Goal: Transaction & Acquisition: Purchase product/service

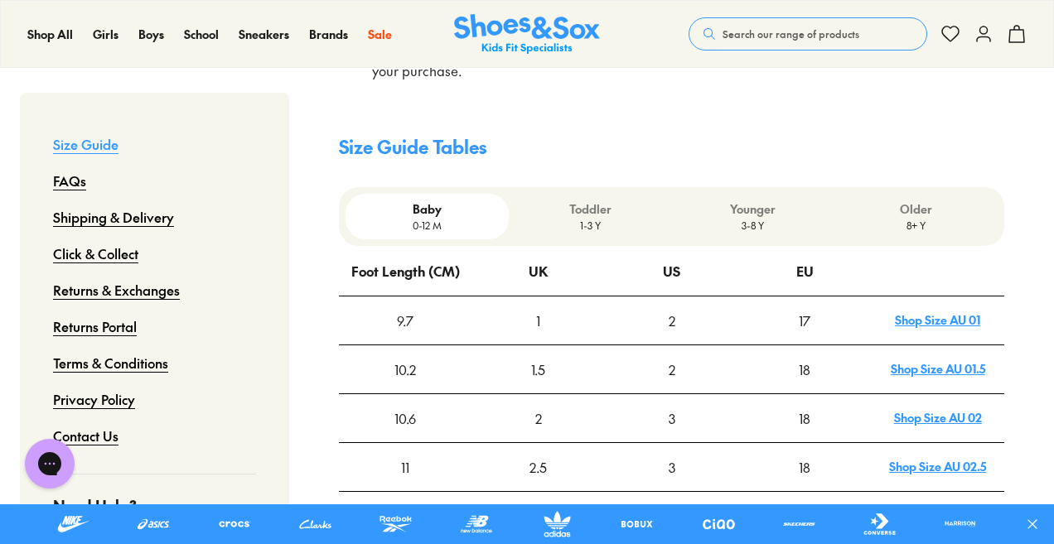
click at [932, 312] on link "Shop Size AU 01" at bounding box center [937, 320] width 85 height 17
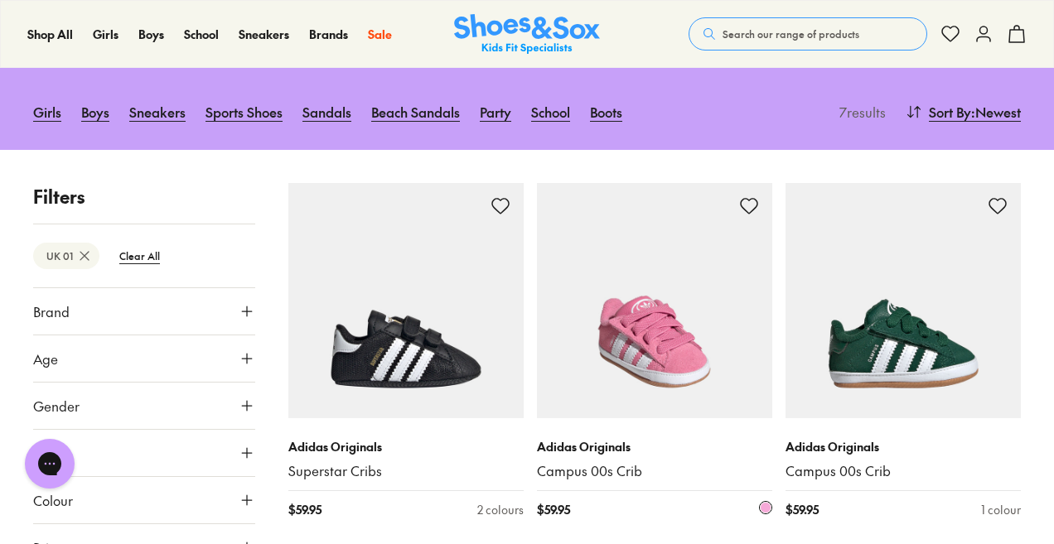
scroll to position [249, 0]
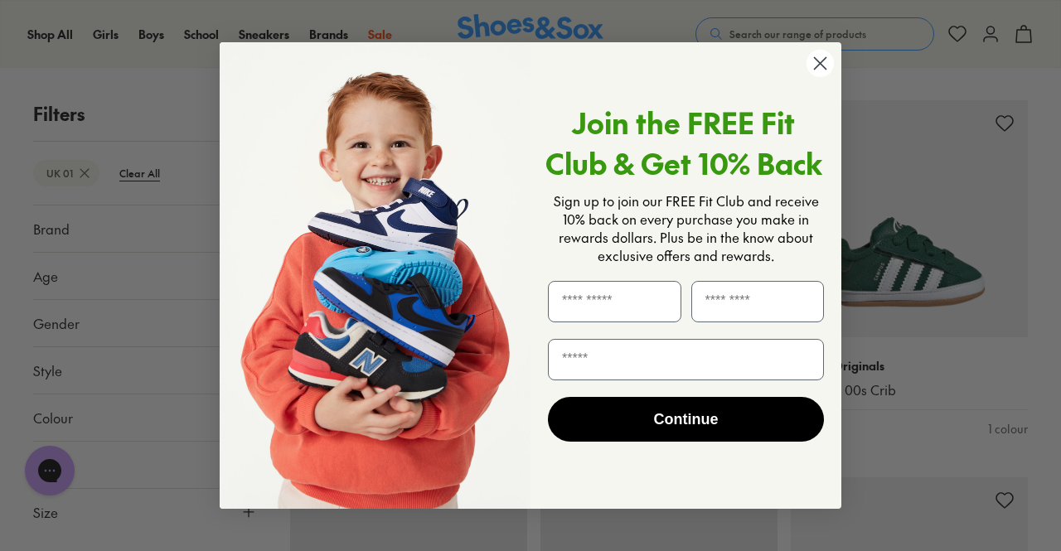
click at [816, 59] on circle "Close dialog" at bounding box center [819, 63] width 27 height 27
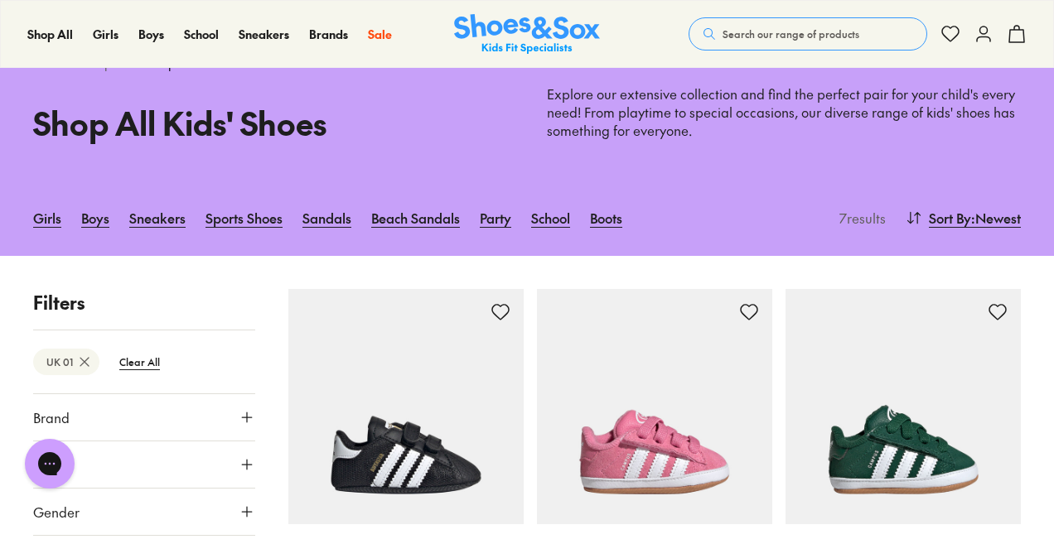
scroll to position [0, 0]
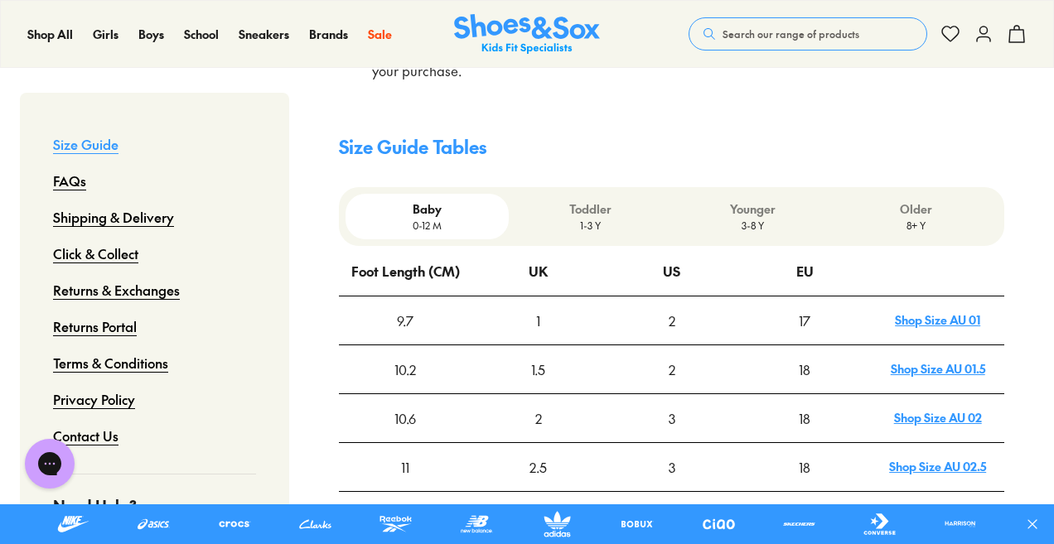
click at [934, 361] on link "Shop Size AU 01.5" at bounding box center [938, 369] width 94 height 17
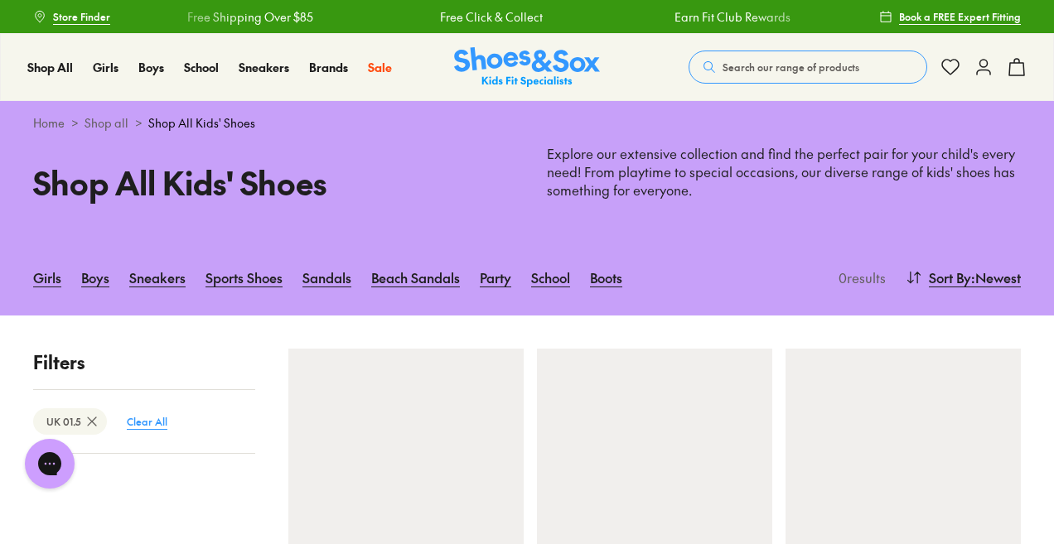
click at [147, 417] on btn "Clear All" at bounding box center [147, 422] width 67 height 30
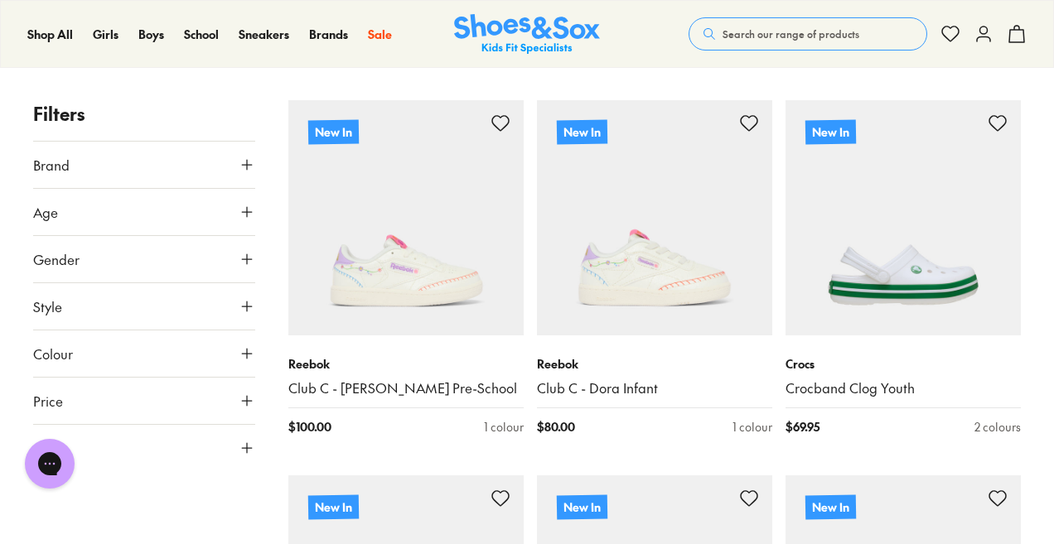
scroll to position [332, 0]
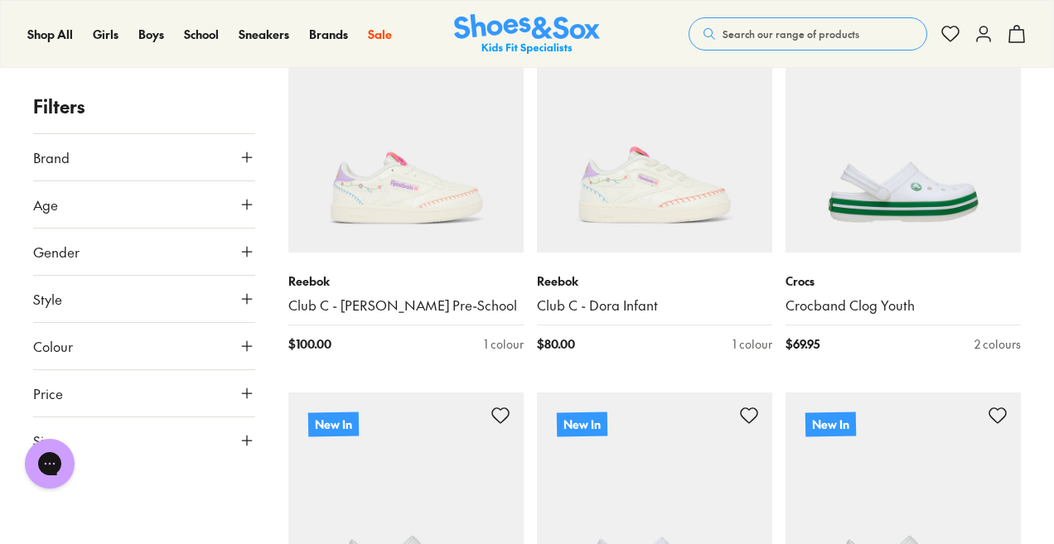
click at [119, 440] on button "Size" at bounding box center [144, 441] width 222 height 46
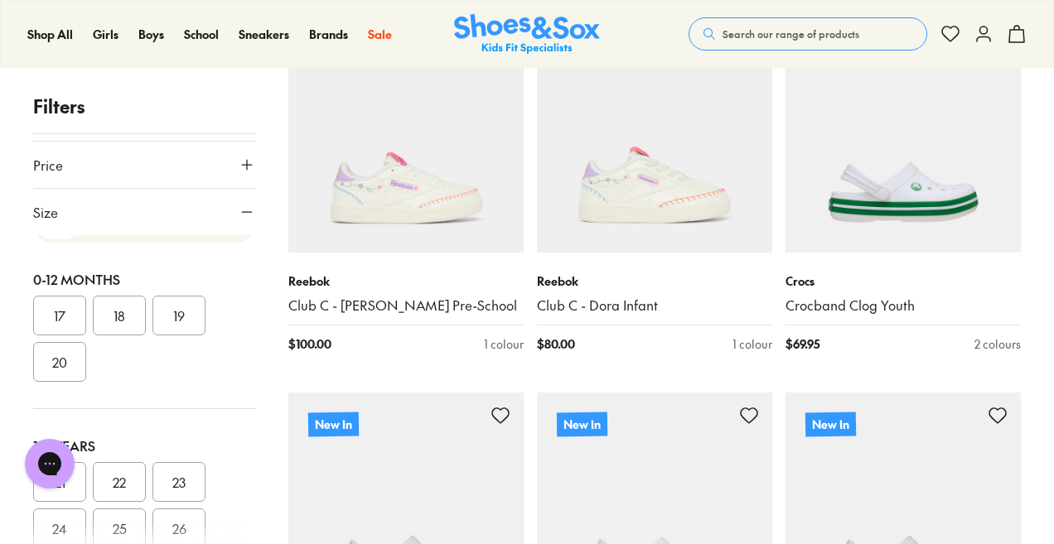
scroll to position [0, 0]
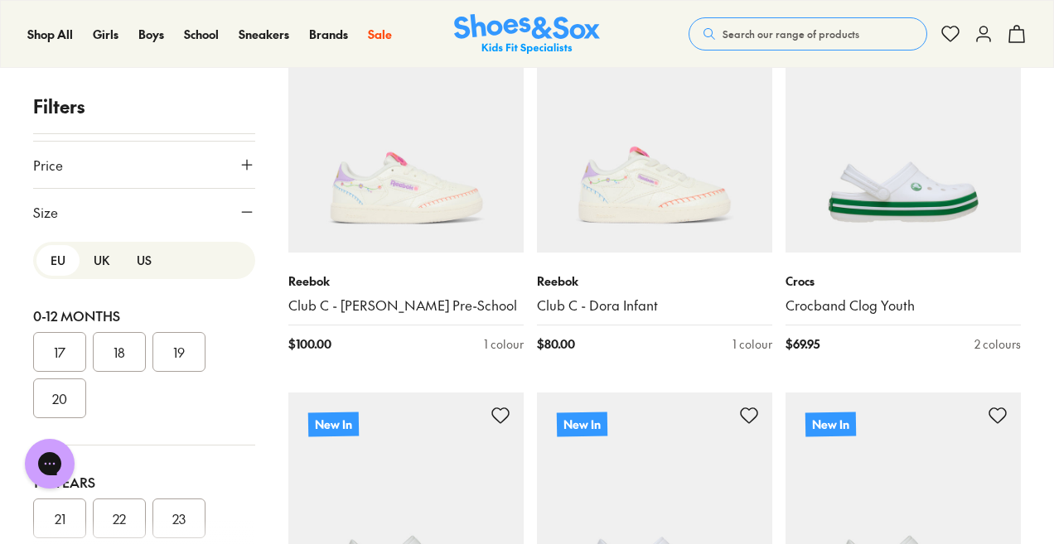
click at [63, 385] on button "20" at bounding box center [59, 399] width 53 height 40
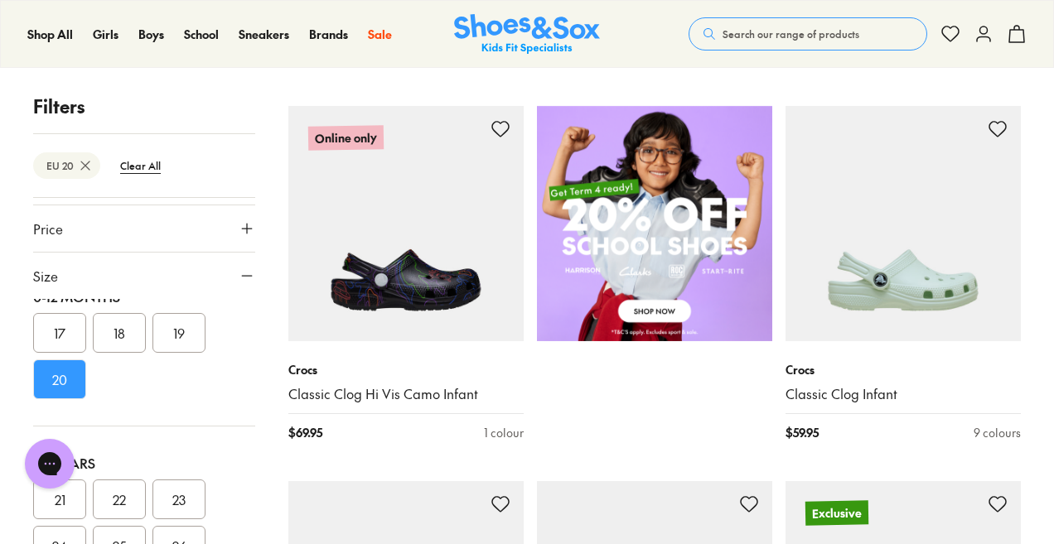
scroll to position [1019, 0]
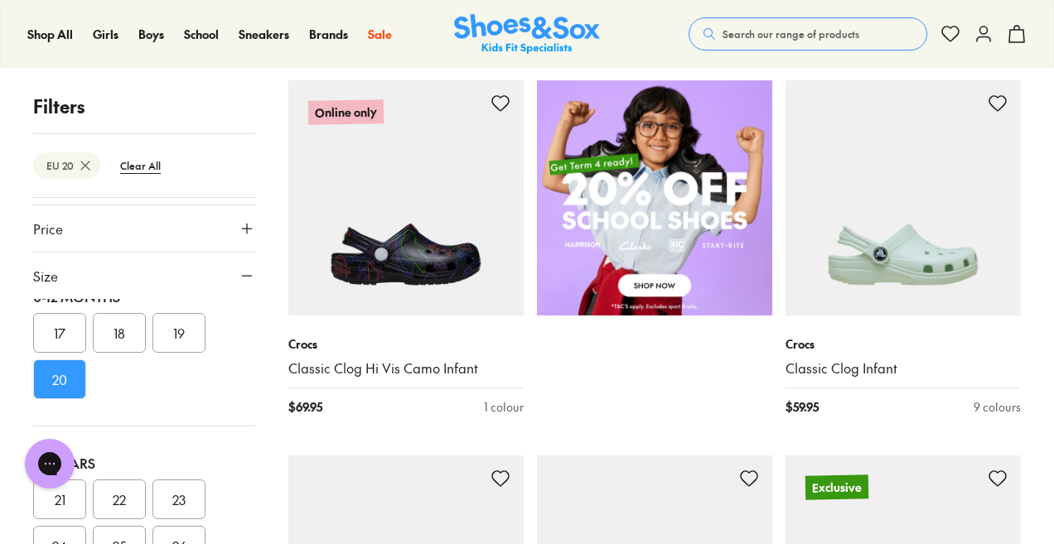
click at [40, 331] on button "17" at bounding box center [59, 333] width 53 height 40
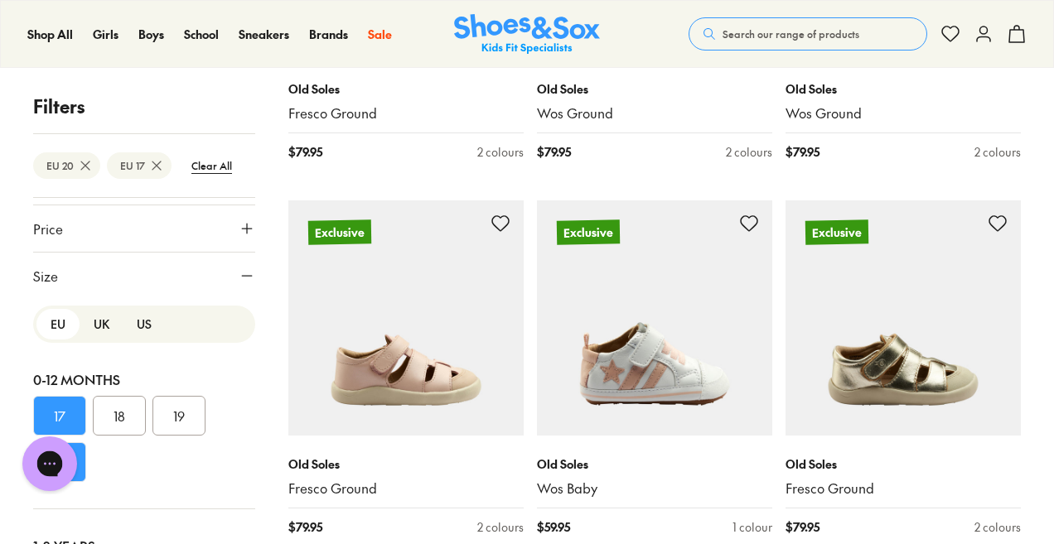
click at [75, 456] on h2 "Chat with us" at bounding box center [154, 464] width 163 height 18
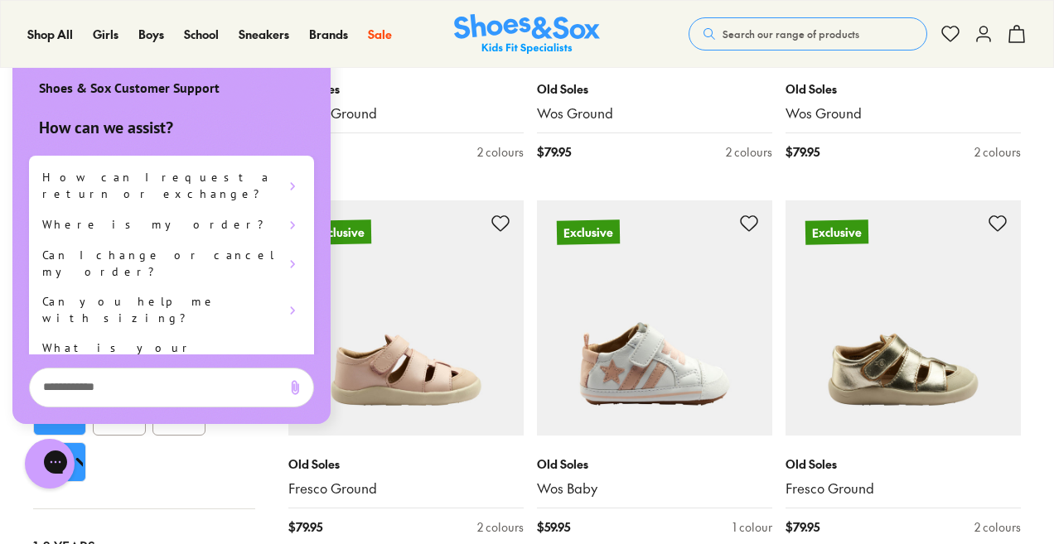
click at [80, 449] on div "Chat with us" at bounding box center [50, 463] width 66 height 61
click at [152, 458] on h2 "Chat with us" at bounding box center [233, 464] width 163 height 18
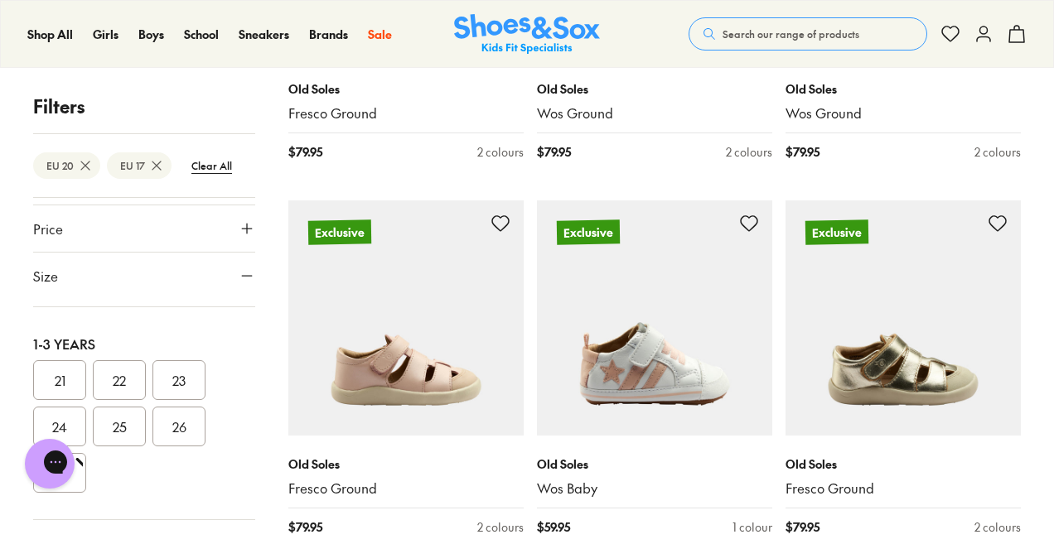
scroll to position [166, 0]
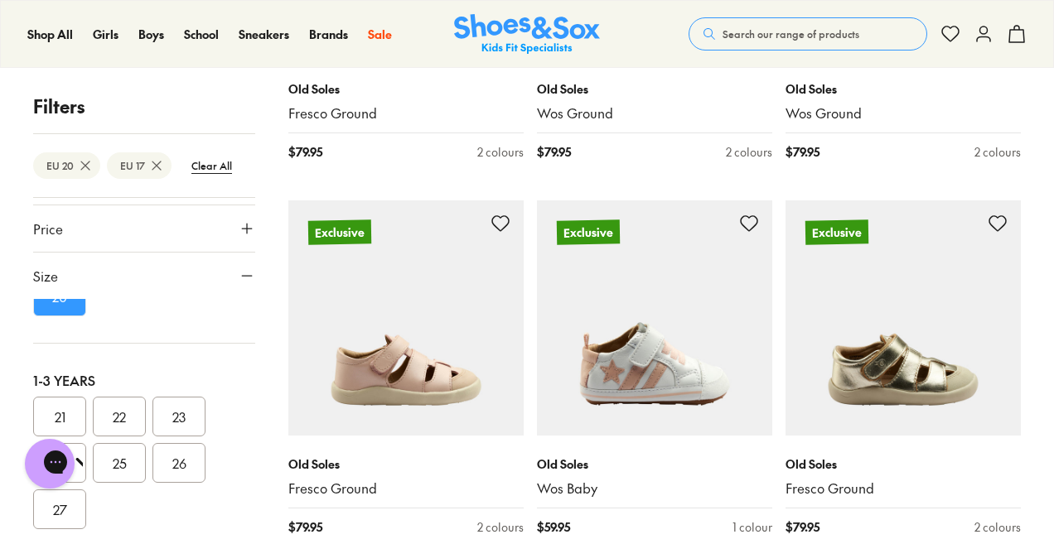
click at [57, 307] on button "20" at bounding box center [59, 297] width 53 height 40
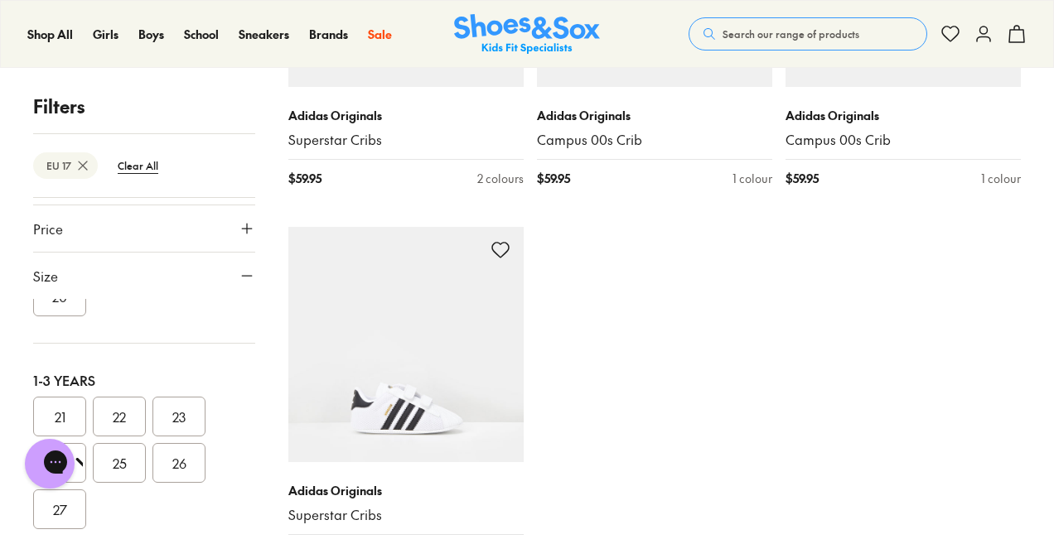
scroll to position [332, 0]
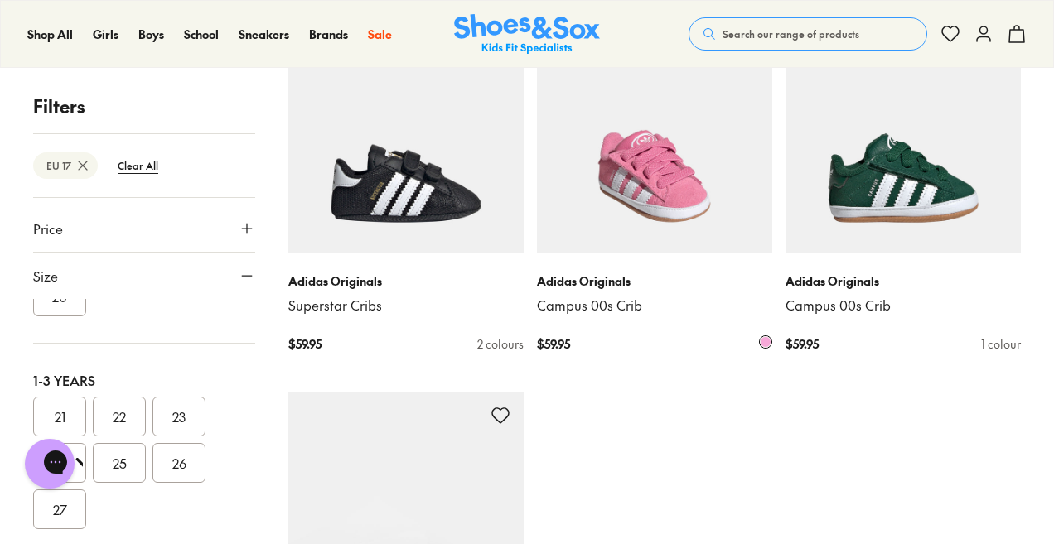
click at [632, 172] on img at bounding box center [654, 134] width 235 height 235
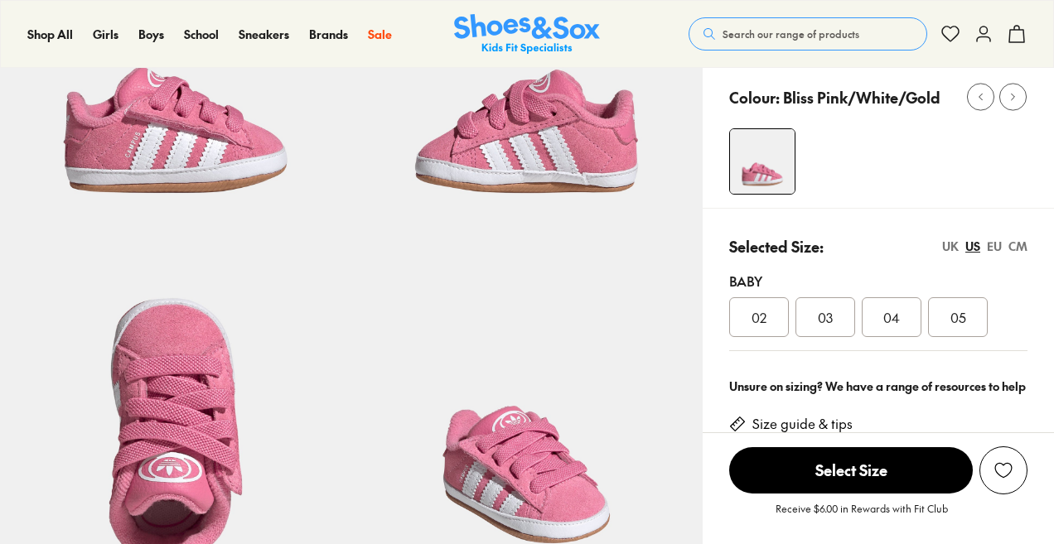
select select "*"
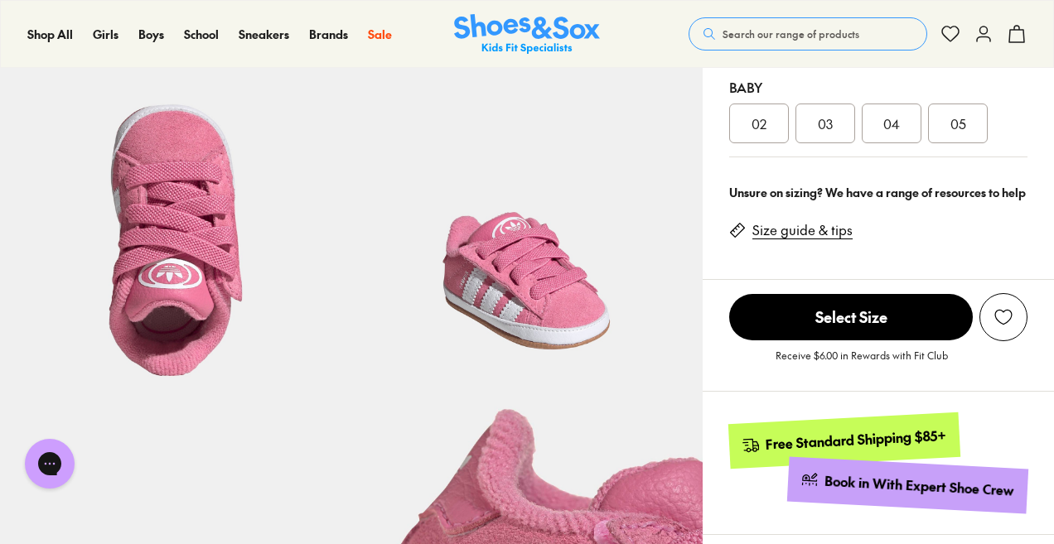
scroll to position [414, 0]
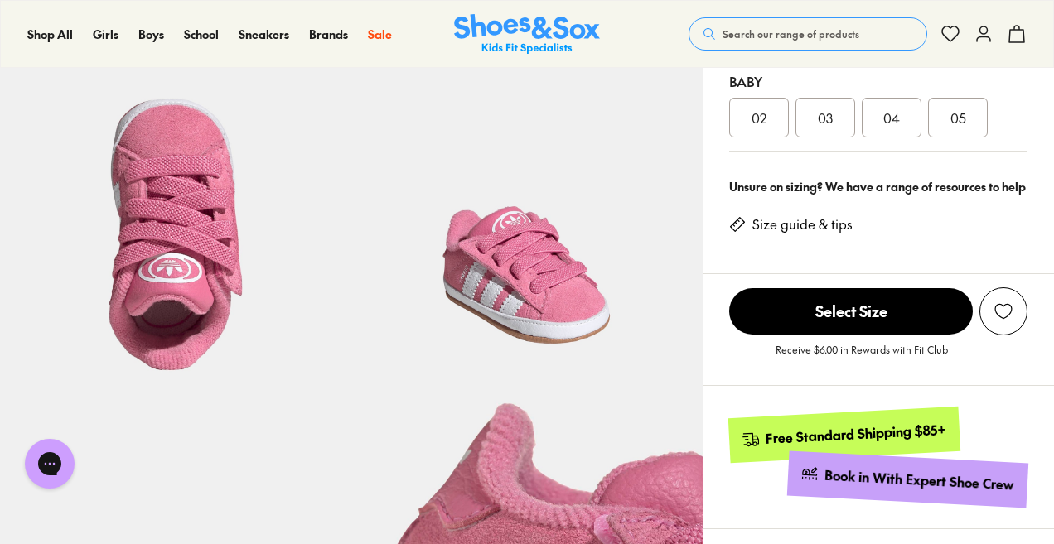
click at [835, 220] on link "Size guide & tips" at bounding box center [803, 224] width 100 height 18
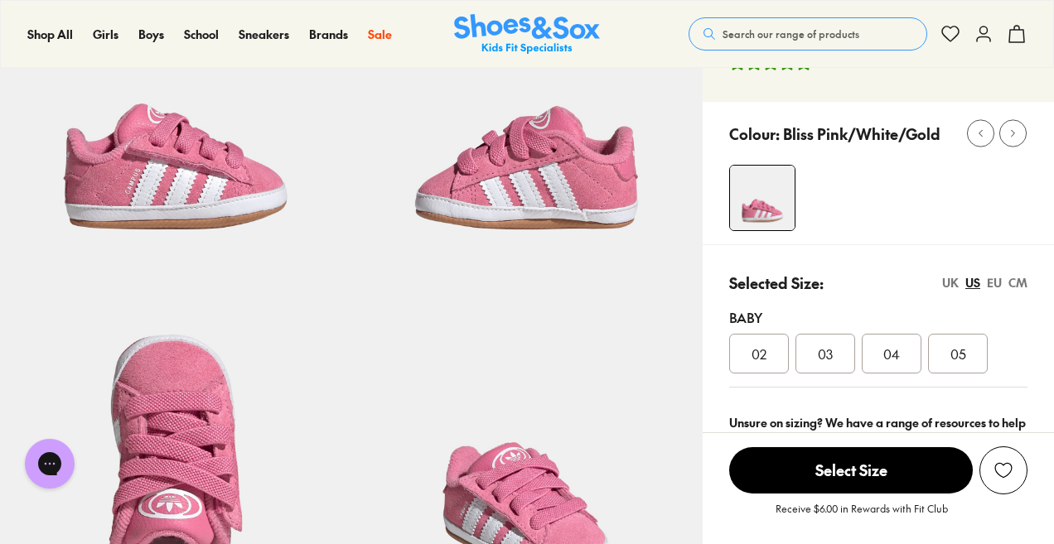
scroll to position [332, 0]
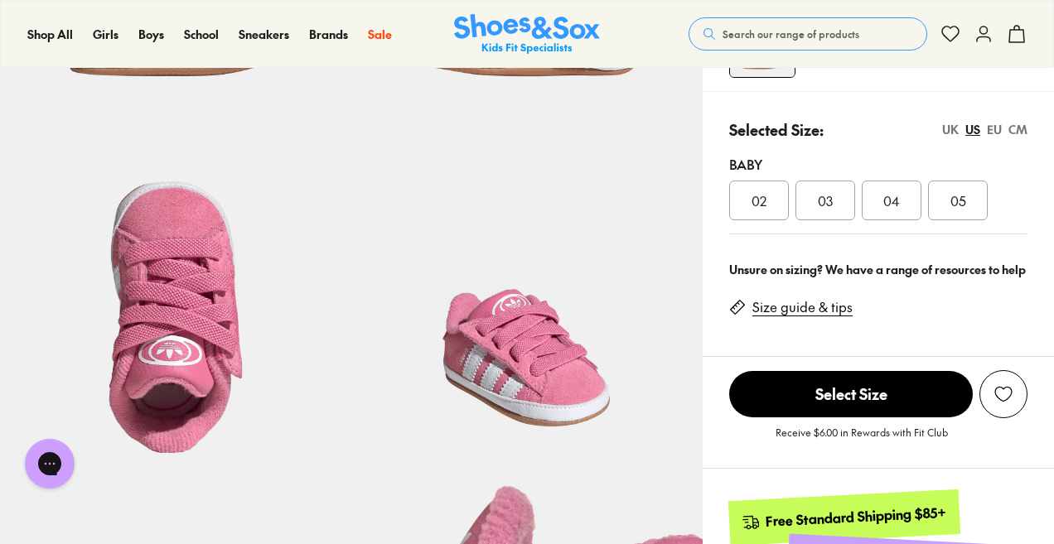
click at [772, 208] on div "02" at bounding box center [759, 201] width 60 height 40
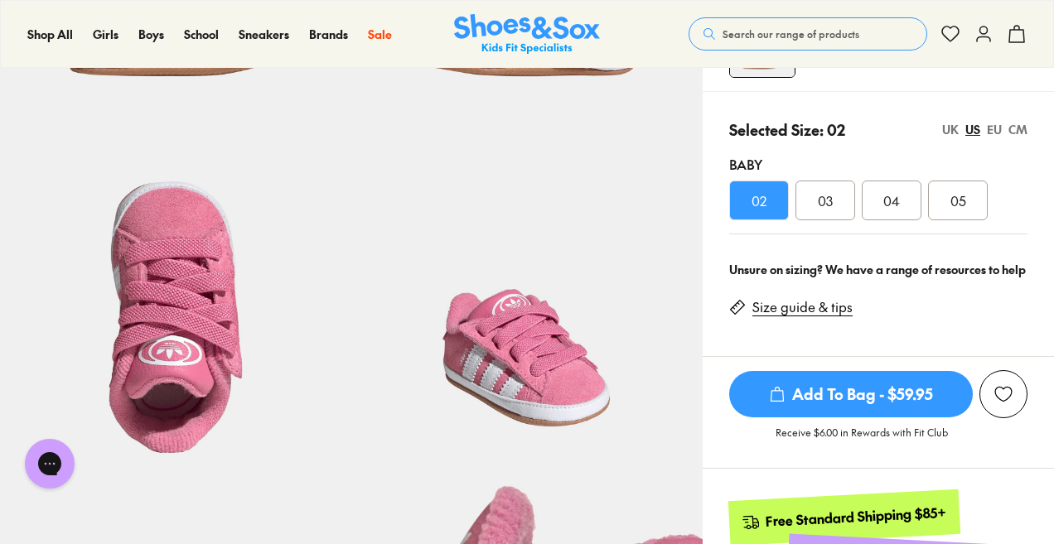
click at [858, 406] on span "Add To Bag - $59.95" at bounding box center [851, 394] width 244 height 46
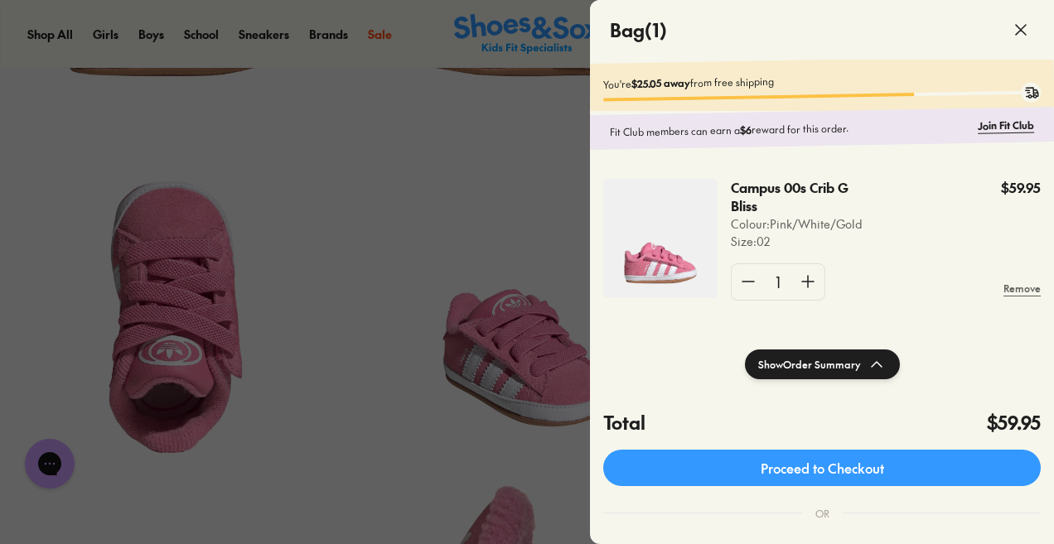
scroll to position [166, 0]
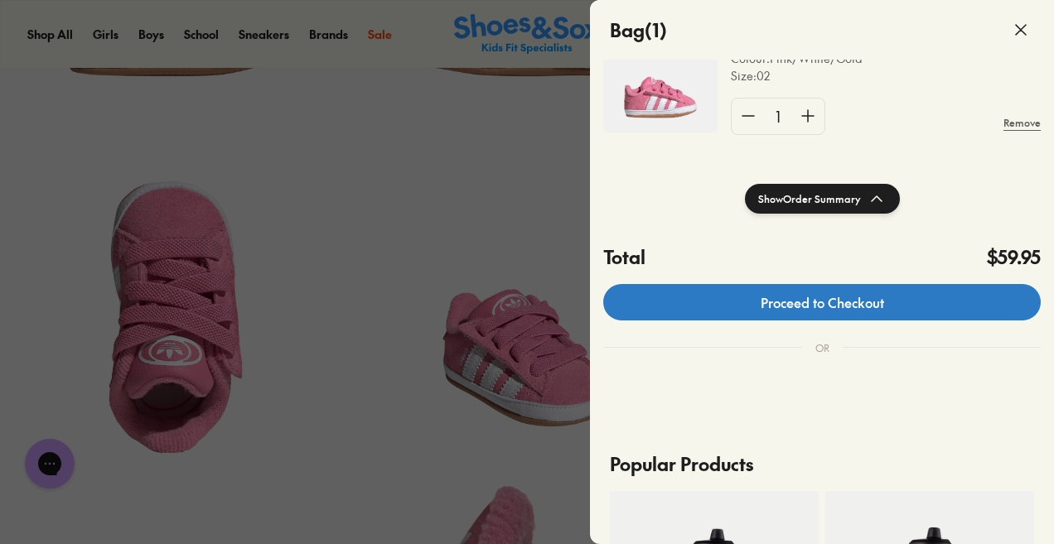
click at [856, 301] on link "Proceed to Checkout" at bounding box center [822, 302] width 438 height 36
